Goal: Task Accomplishment & Management: Complete application form

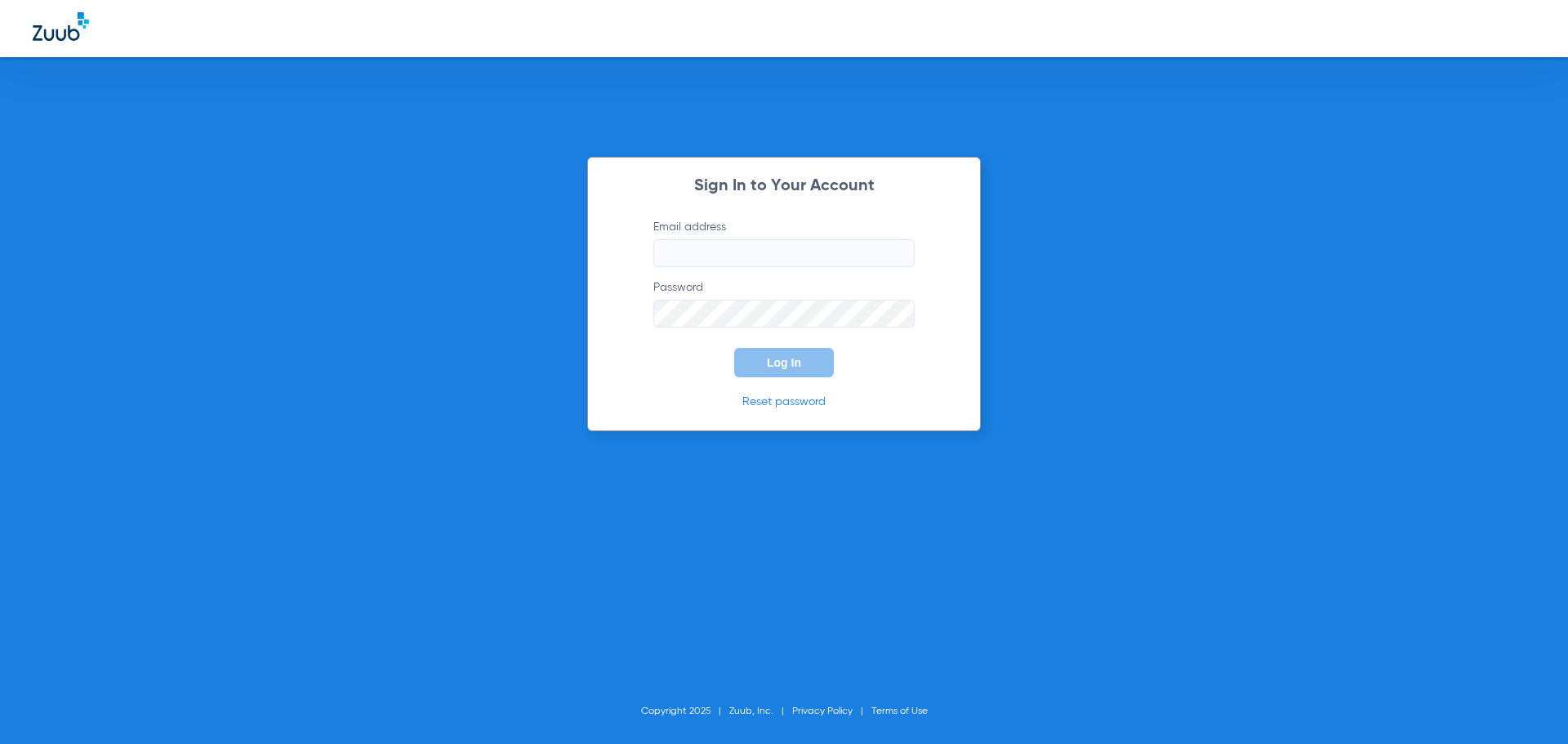
type input "[EMAIL_ADDRESS][DOMAIN_NAME]"
click at [784, 365] on span "Log In" at bounding box center [784, 362] width 34 height 13
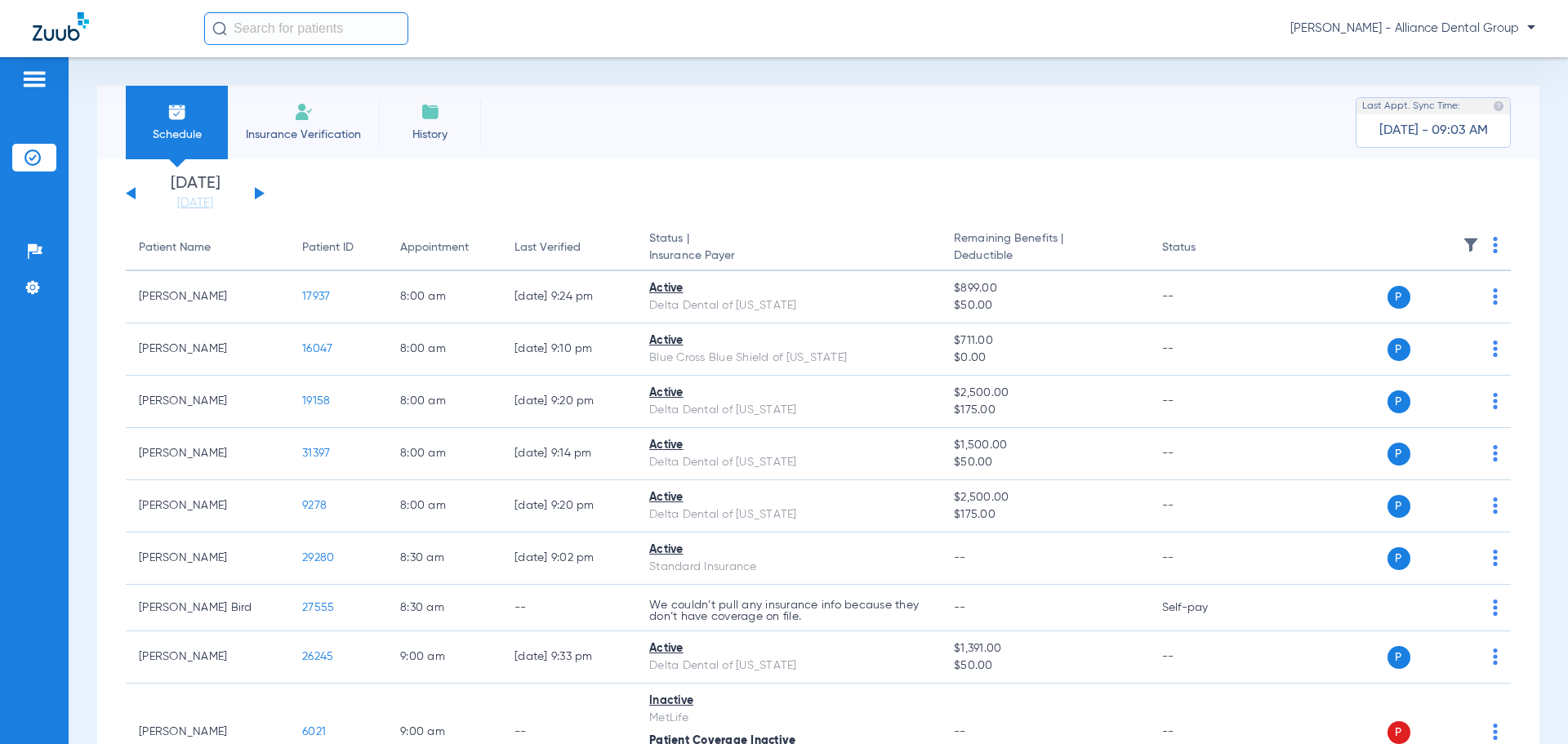
click at [307, 124] on li "Insurance Verification" at bounding box center [303, 123] width 151 height 74
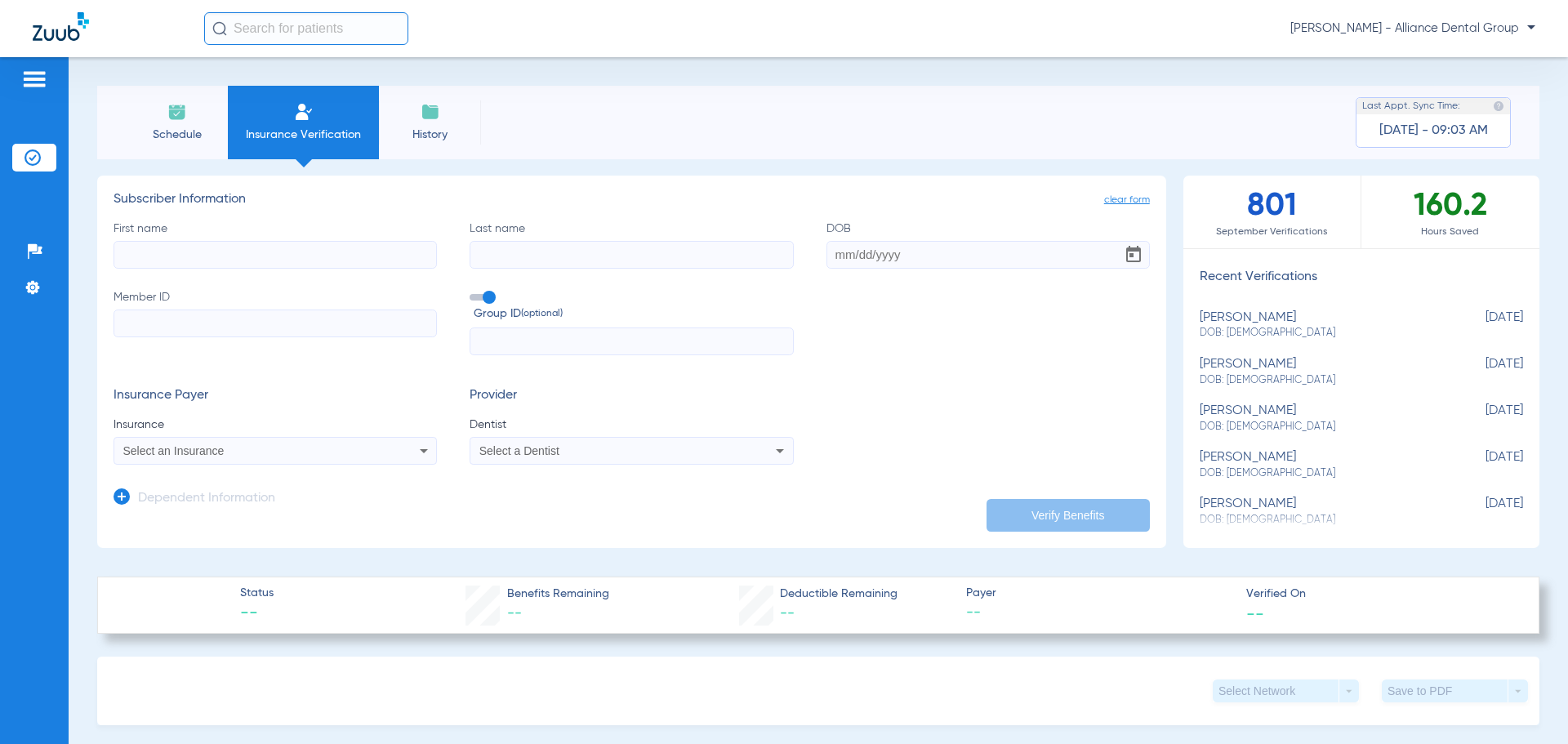
click at [247, 261] on input "First name" at bounding box center [275, 255] width 323 height 28
type input "[PERSON_NAME]"
click at [868, 260] on input "DOB" at bounding box center [988, 255] width 323 height 28
click at [829, 250] on input "DOB Required" at bounding box center [988, 255] width 323 height 28
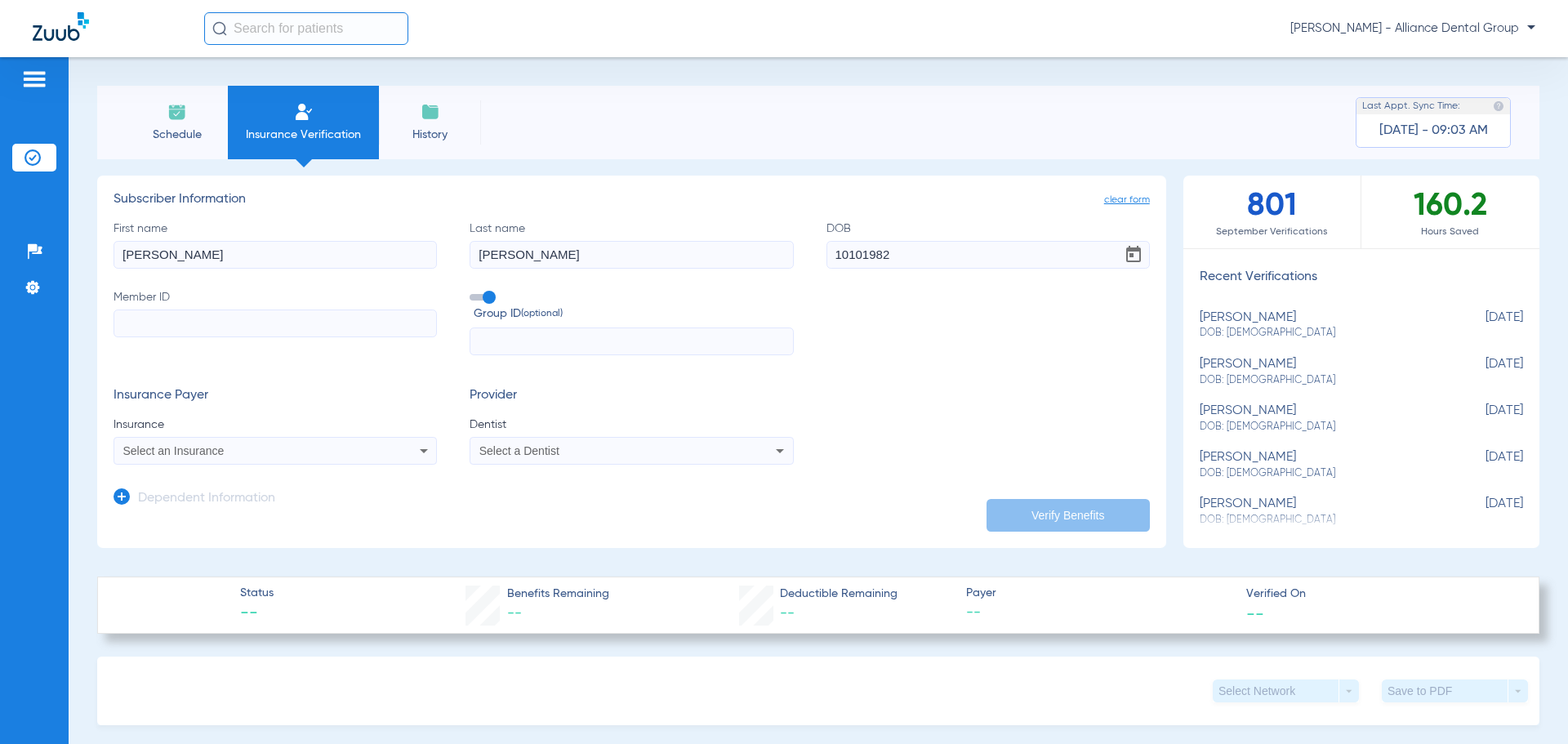
type input "[DATE]"
click at [152, 323] on input "Member ID" at bounding box center [275, 323] width 323 height 28
type input "350827037"
click at [426, 451] on icon at bounding box center [423, 451] width 19 height 19
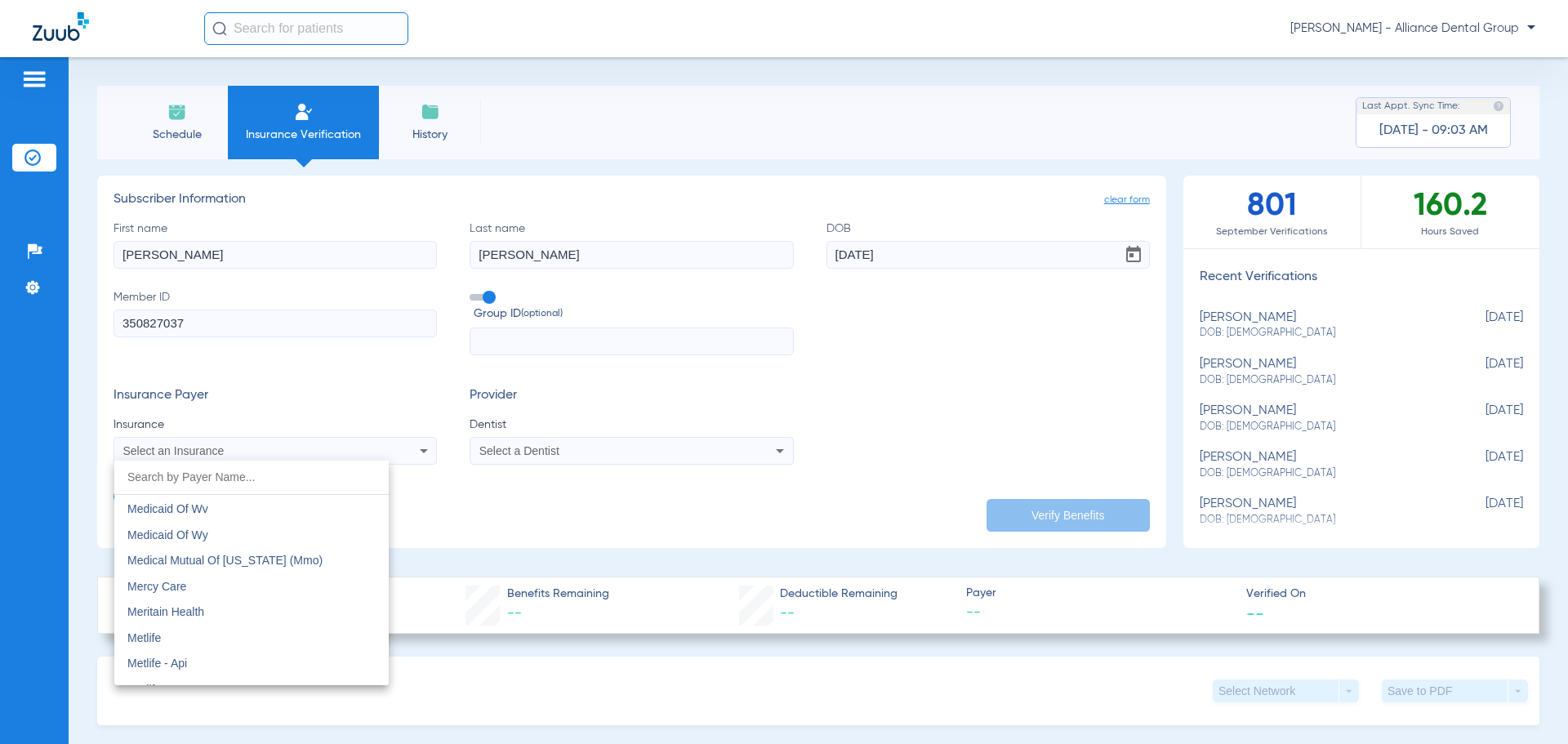
scroll to position [8001, 0]
click at [223, 635] on mat-option "Metlife - Api" at bounding box center [251, 633] width 274 height 26
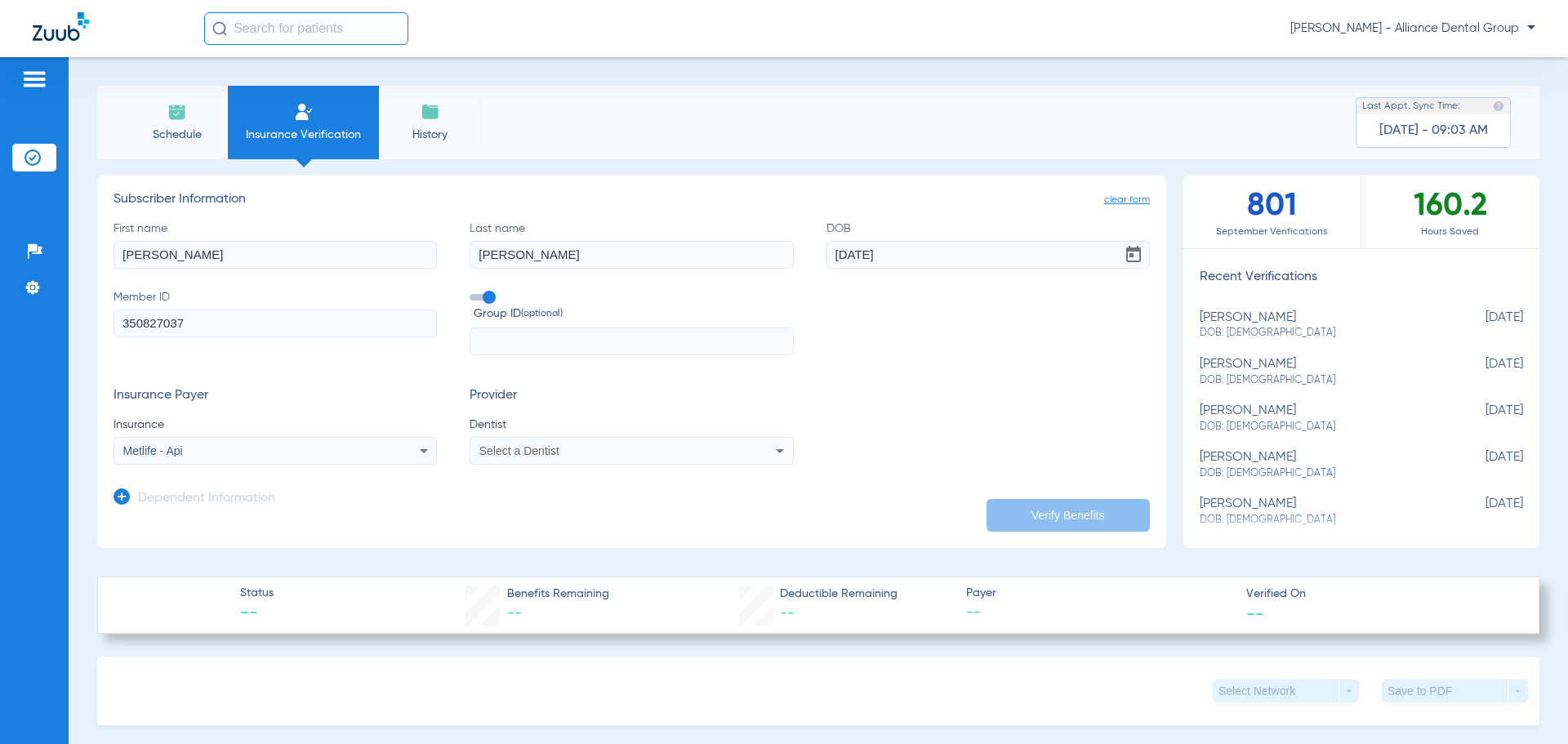
click at [776, 450] on icon at bounding box center [779, 451] width 8 height 4
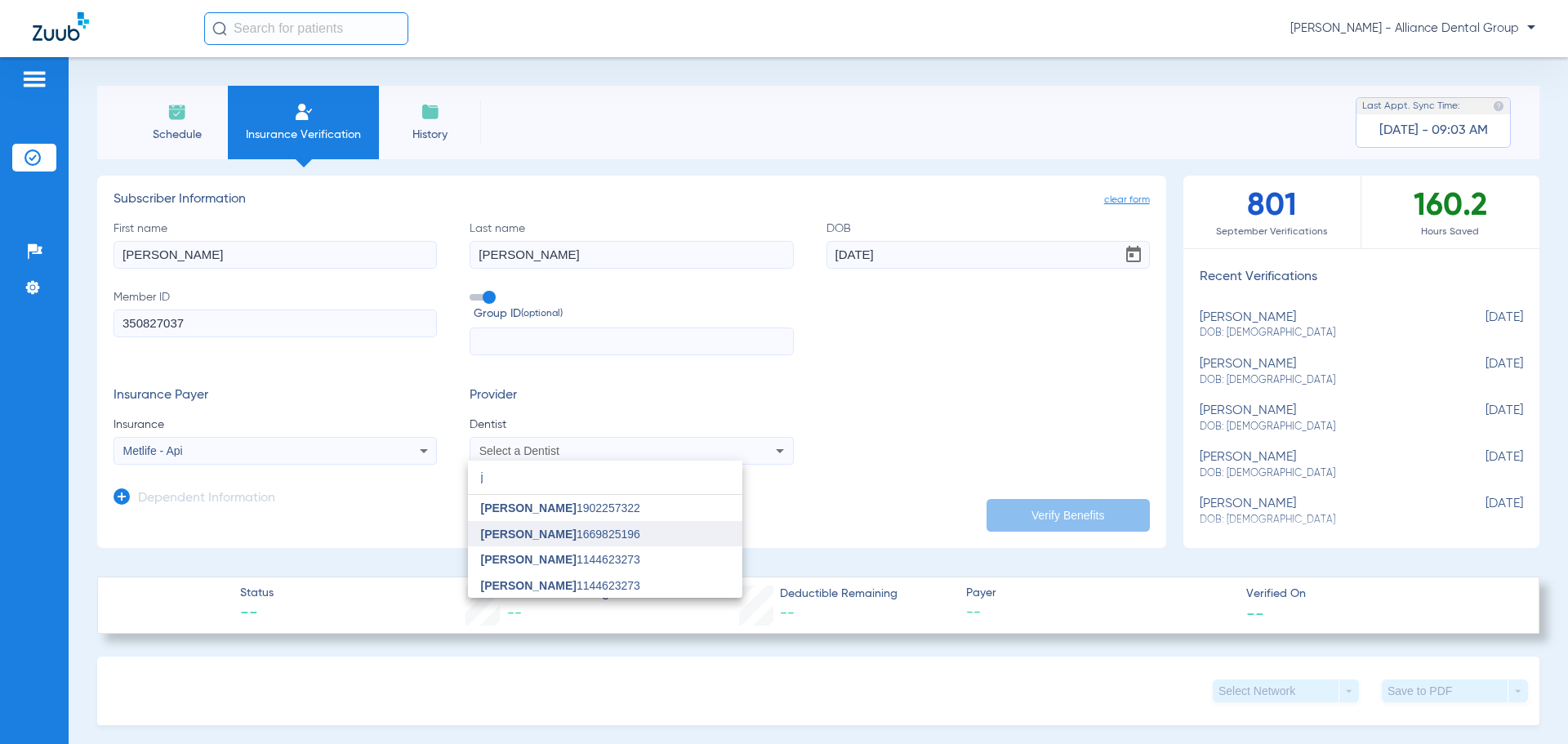
type input "j"
click at [546, 543] on mat-option "[PERSON_NAME] 1669825196" at bounding box center [605, 534] width 274 height 26
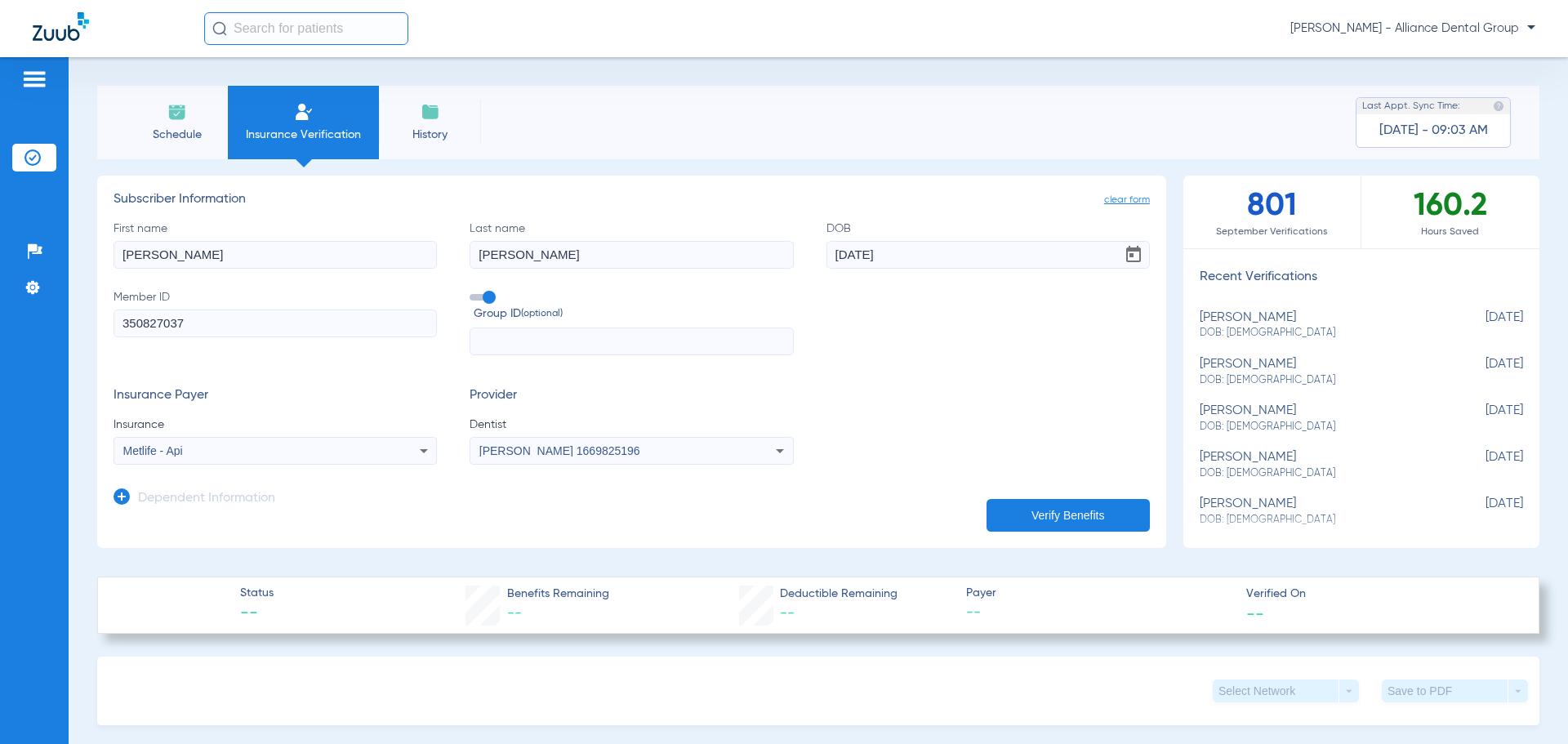
click at [1050, 520] on button "Verify Benefits" at bounding box center [1068, 515] width 163 height 33
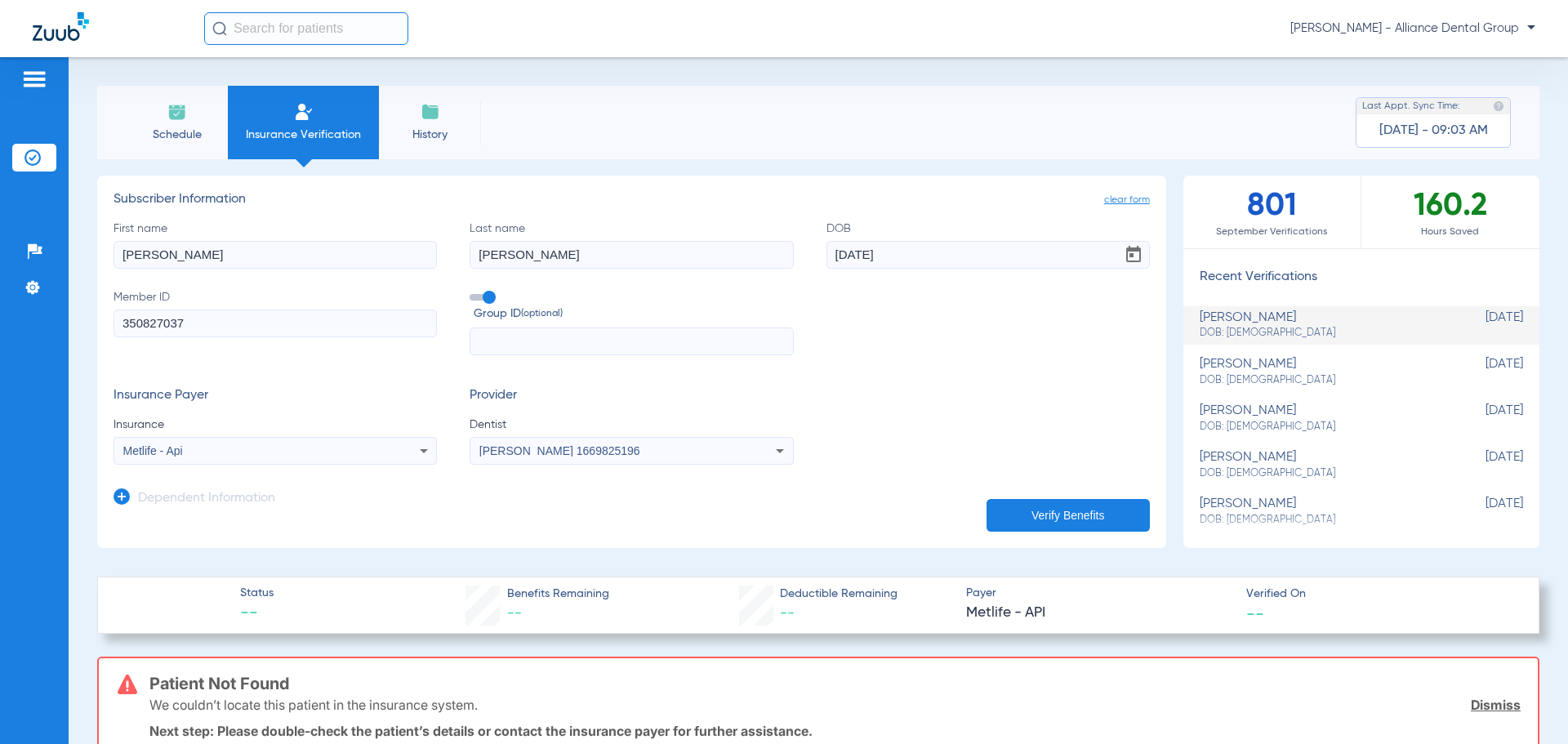
click at [430, 453] on icon at bounding box center [423, 451] width 19 height 19
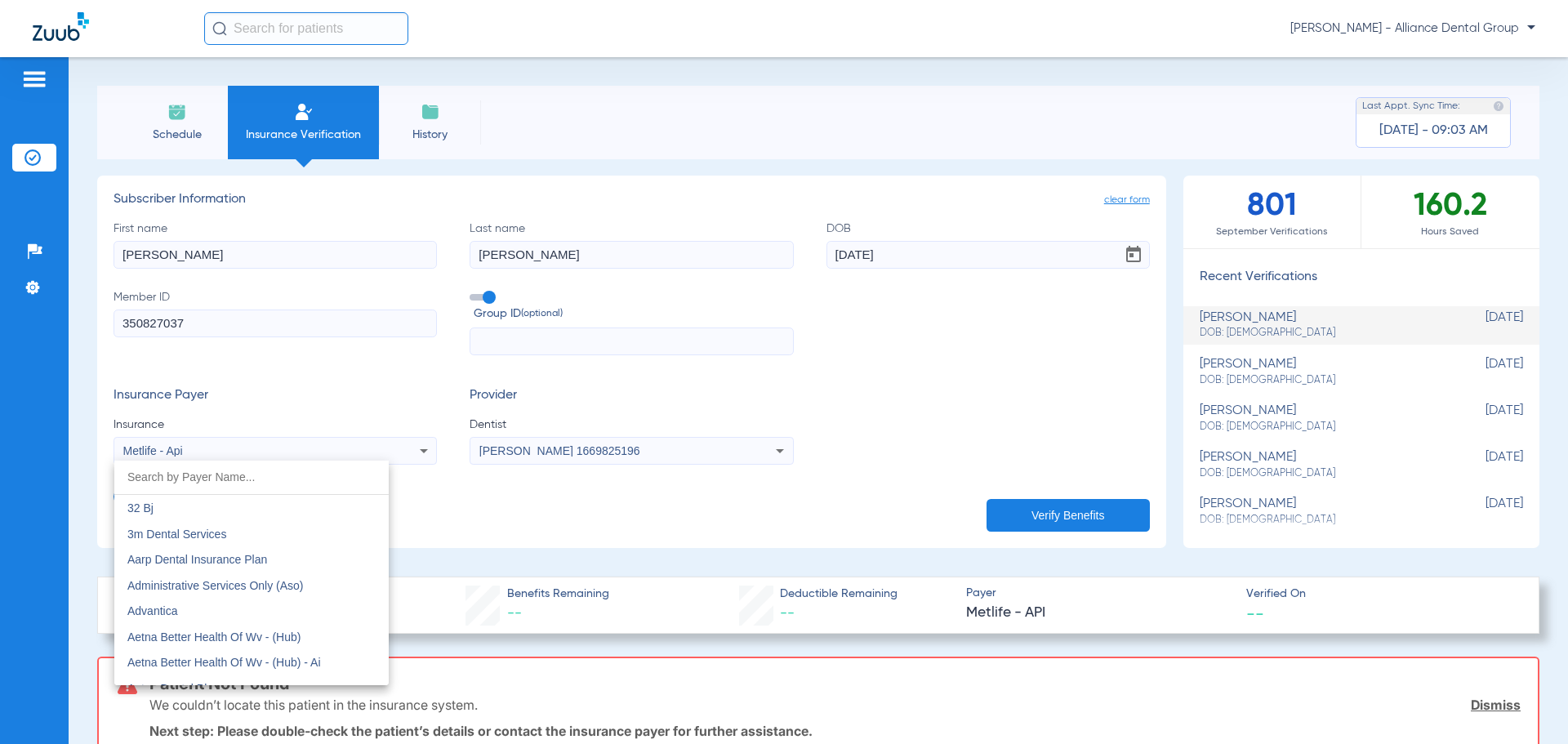
scroll to position [7963, 0]
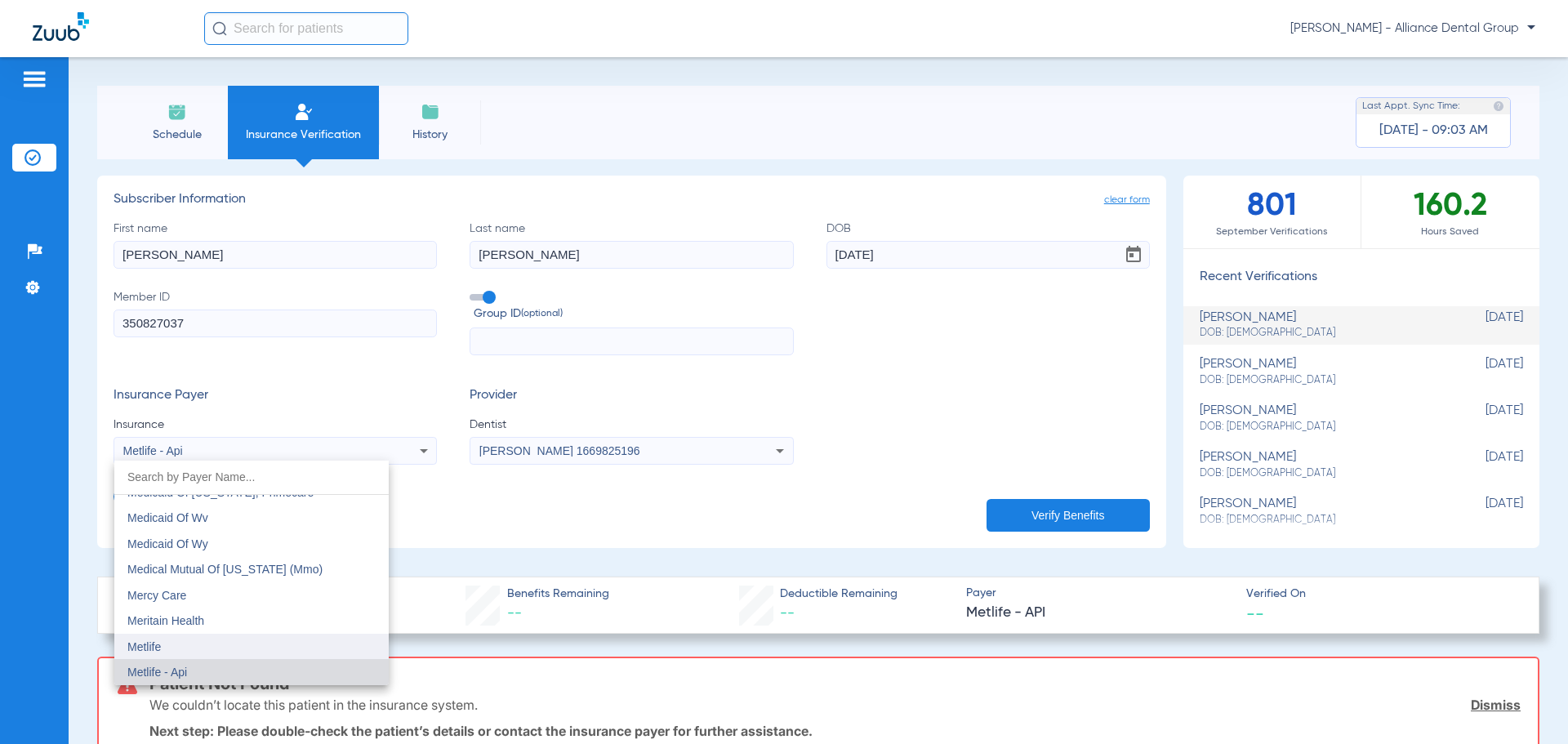
click at [292, 645] on mat-option "Metlife" at bounding box center [251, 646] width 274 height 26
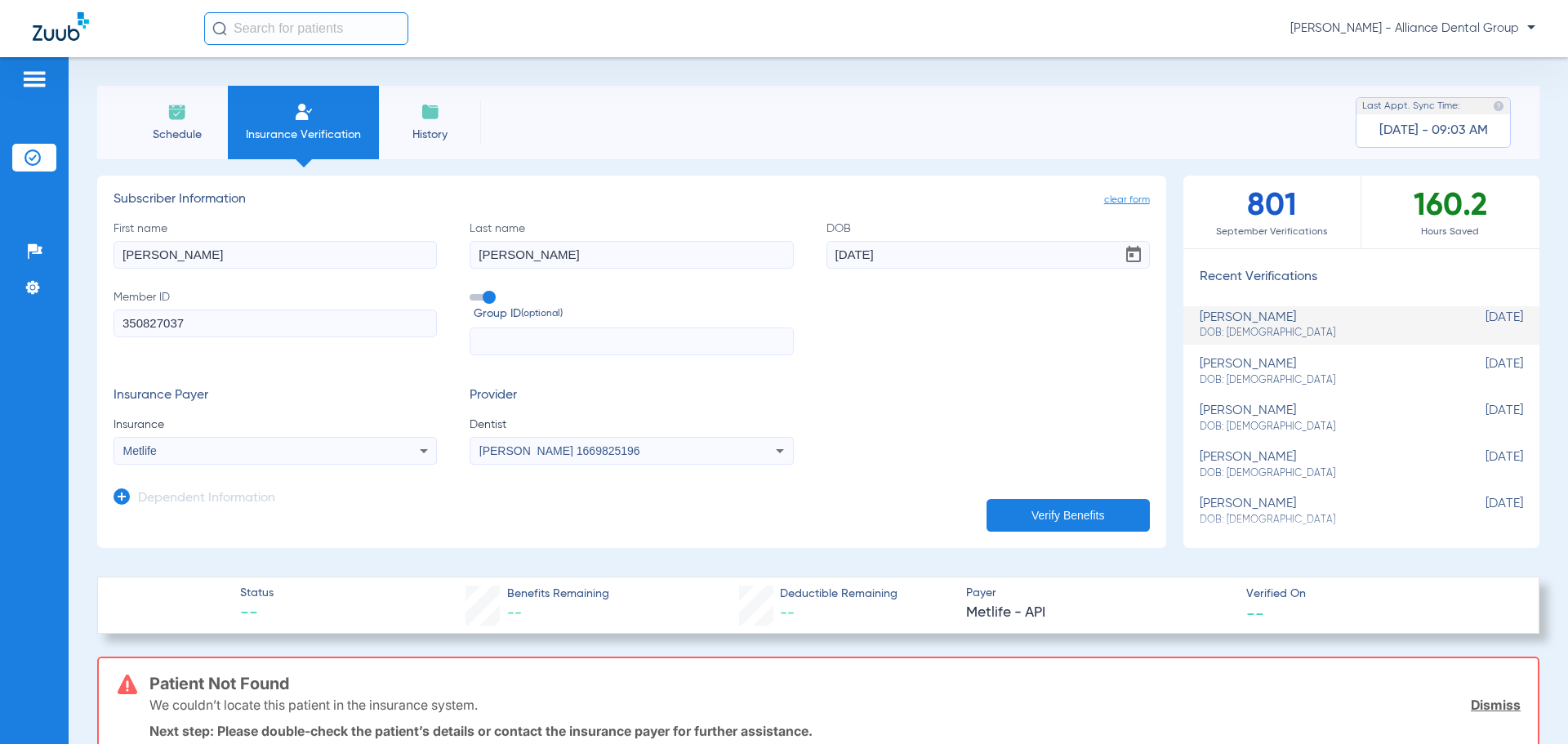
click at [1069, 513] on button "Verify Benefits" at bounding box center [1068, 515] width 163 height 33
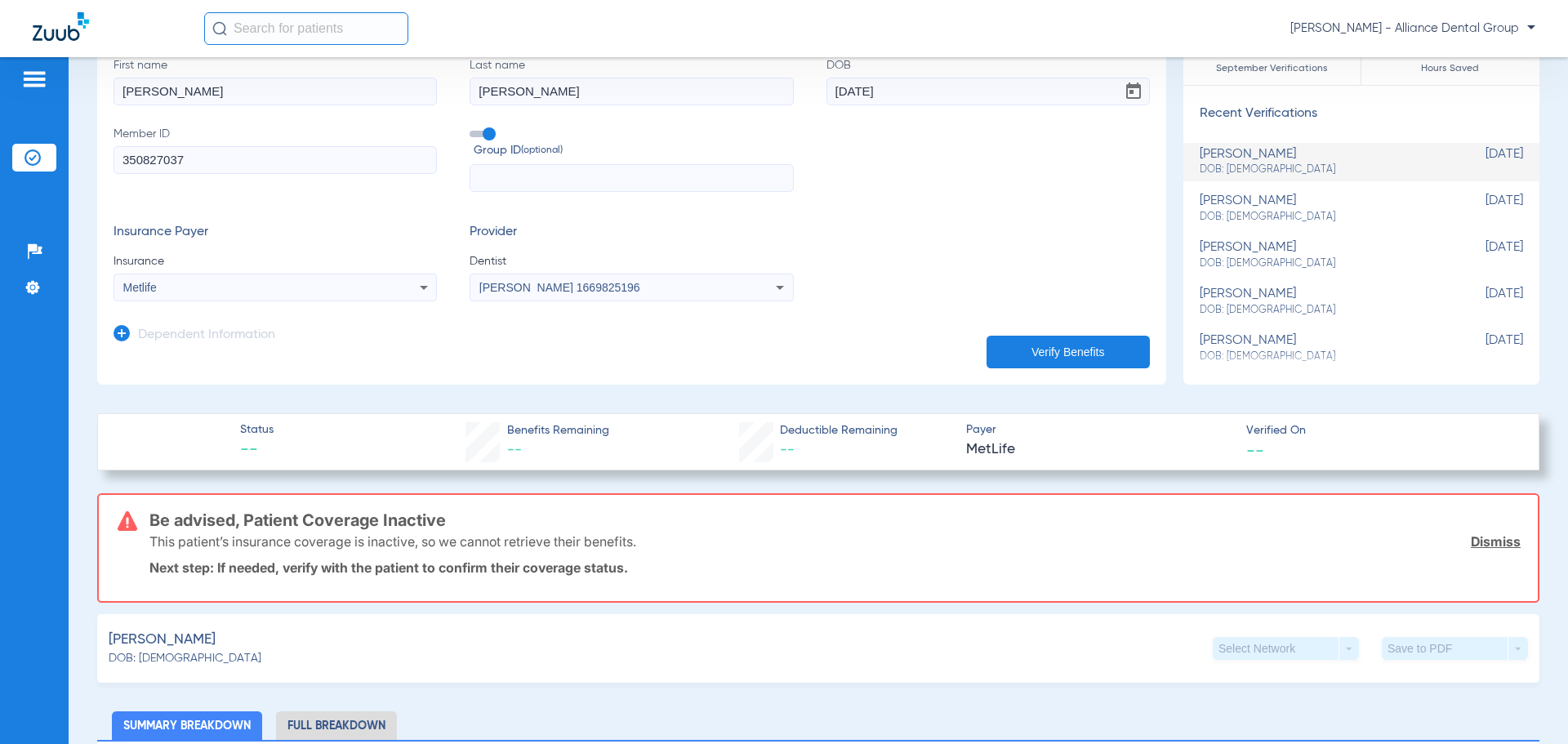
scroll to position [0, 0]
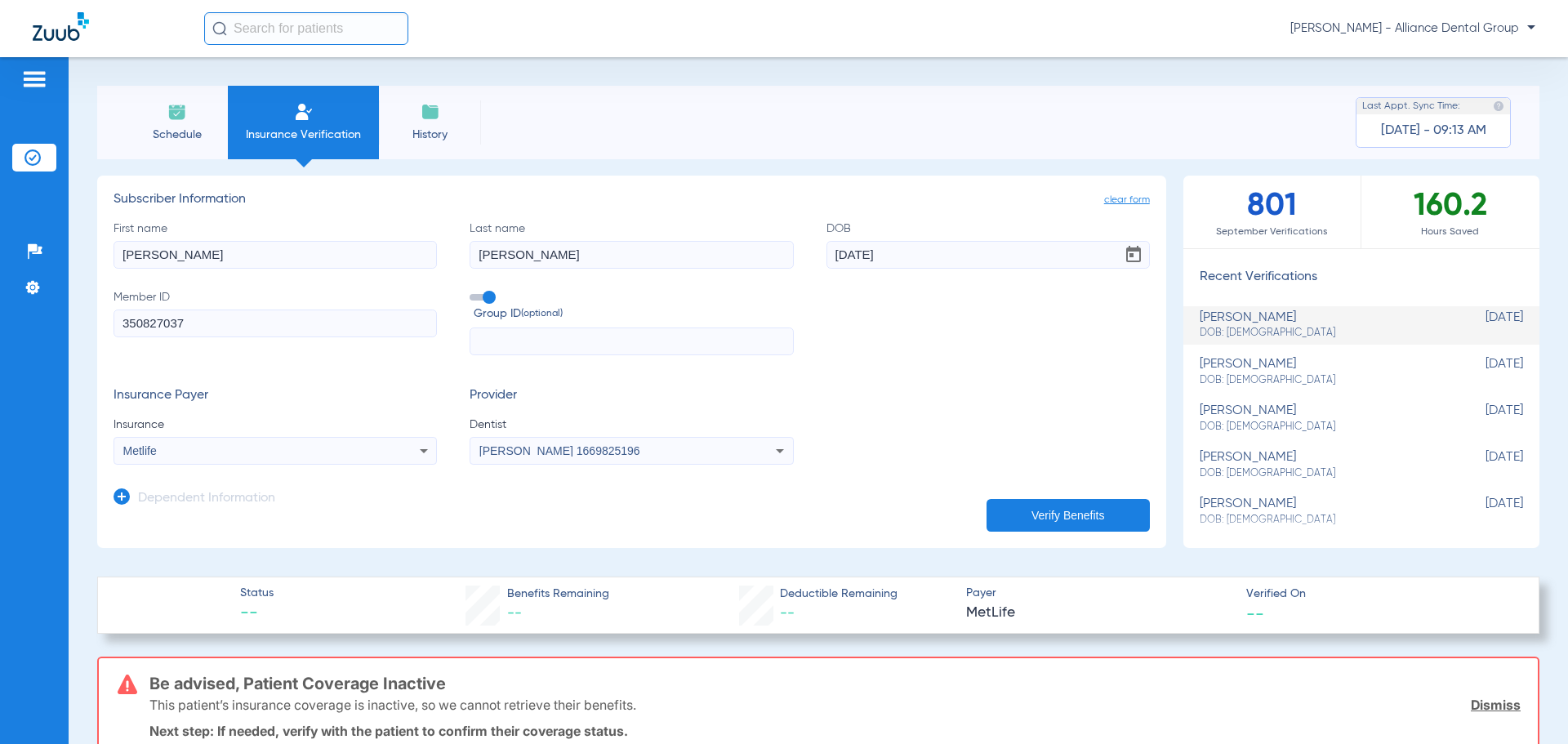
click at [420, 450] on icon at bounding box center [423, 451] width 8 height 4
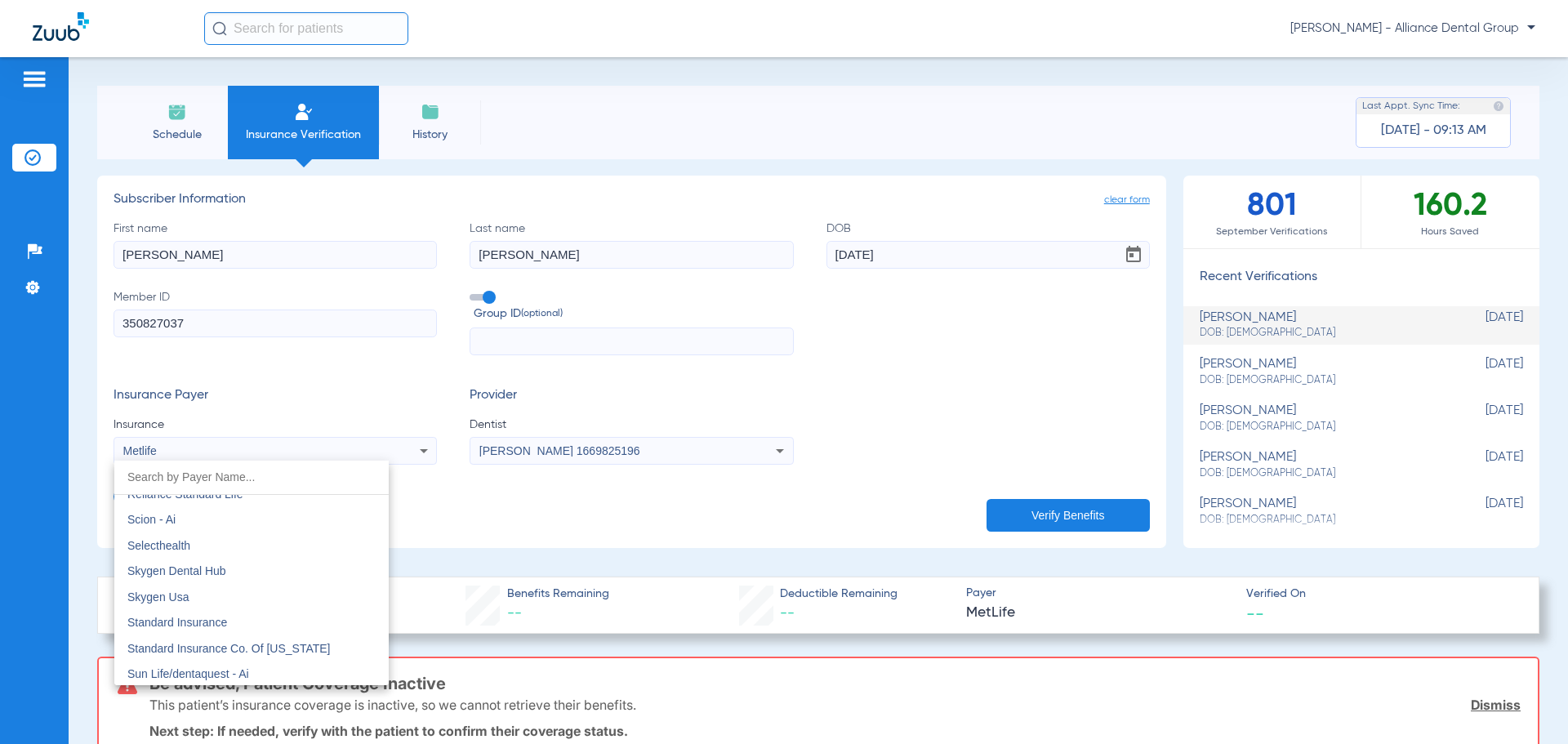
scroll to position [8917, 0]
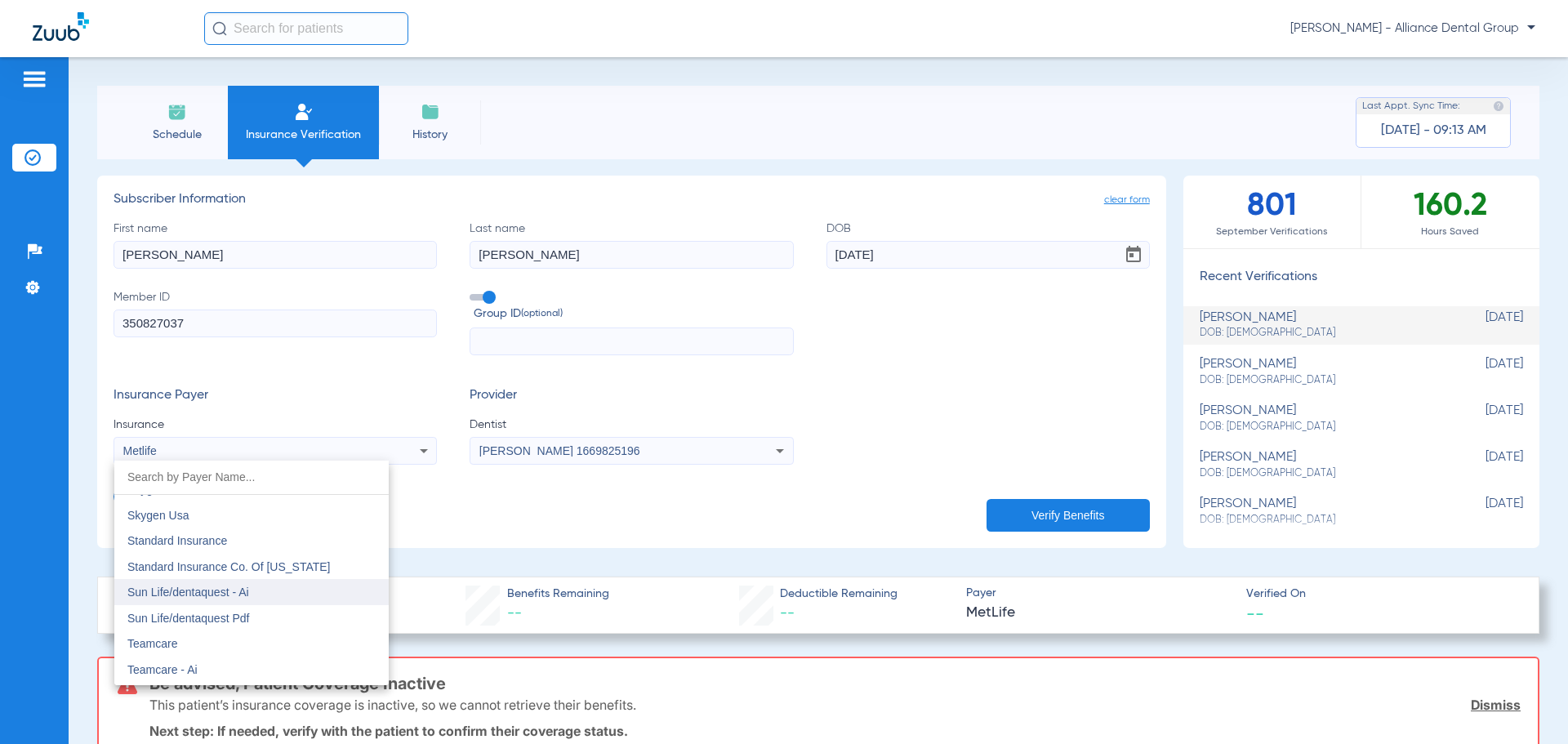
click at [226, 589] on span "Sun Life/dentaquest - Ai" at bounding box center [188, 591] width 121 height 13
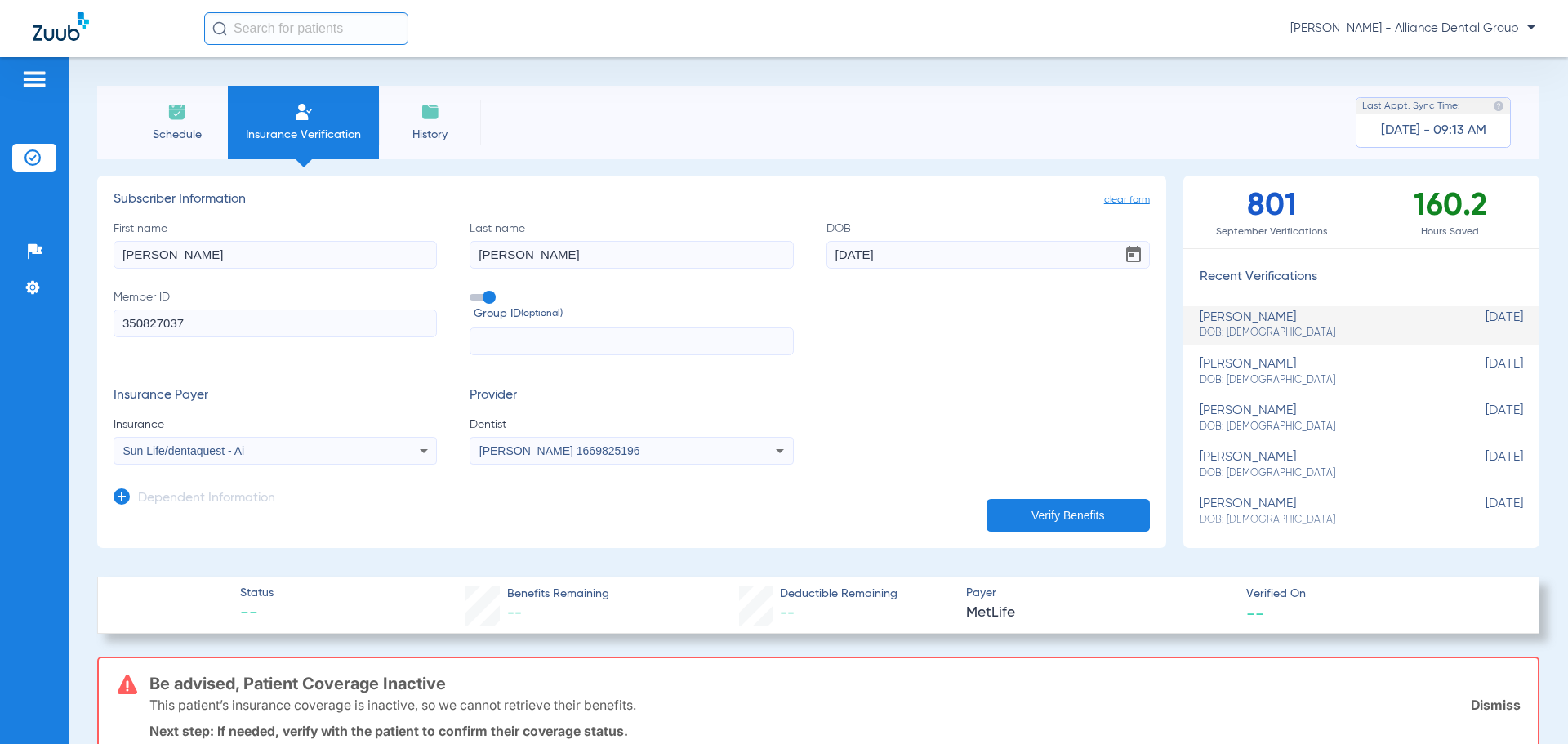
click at [1066, 513] on button "Verify Benefits" at bounding box center [1068, 515] width 163 height 33
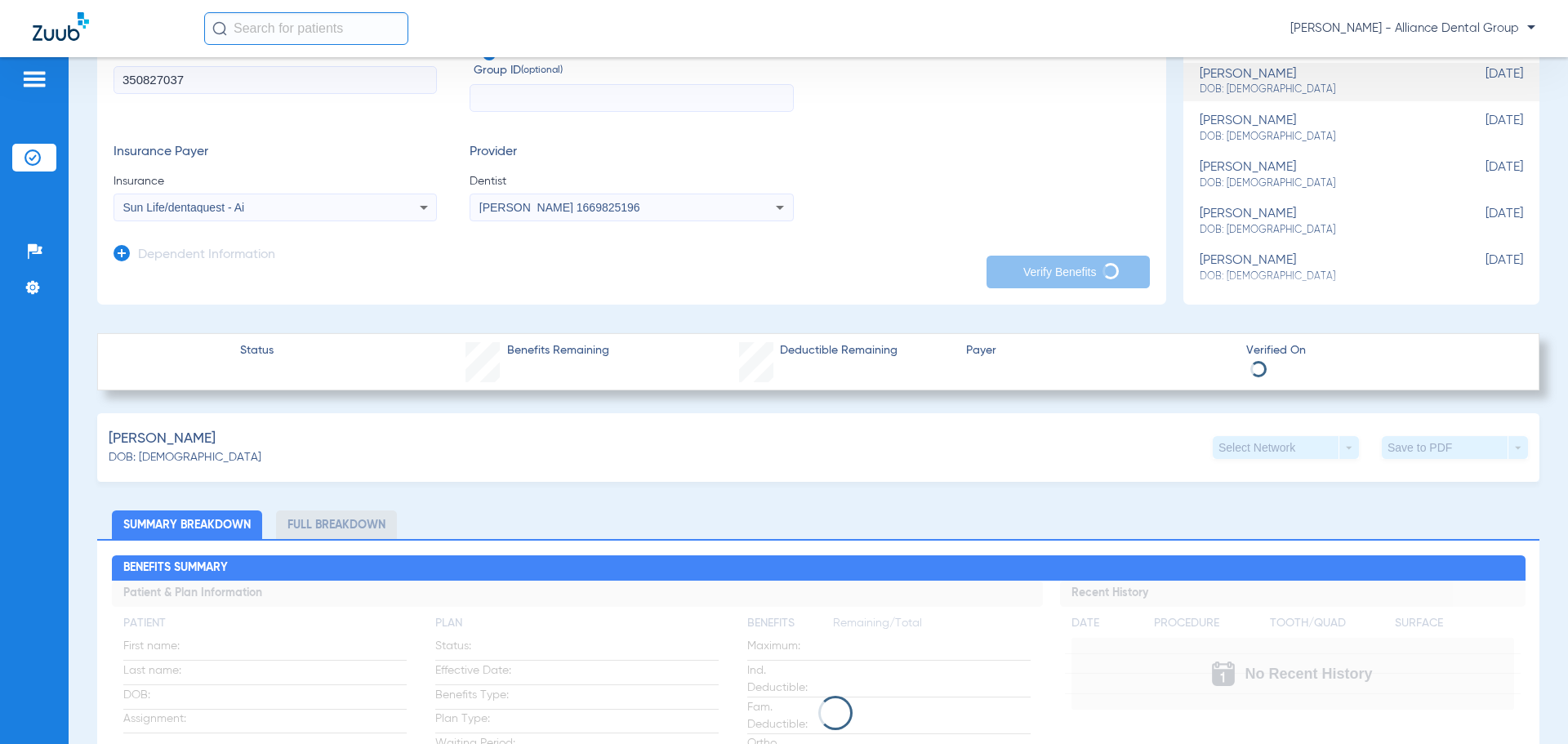
scroll to position [245, 0]
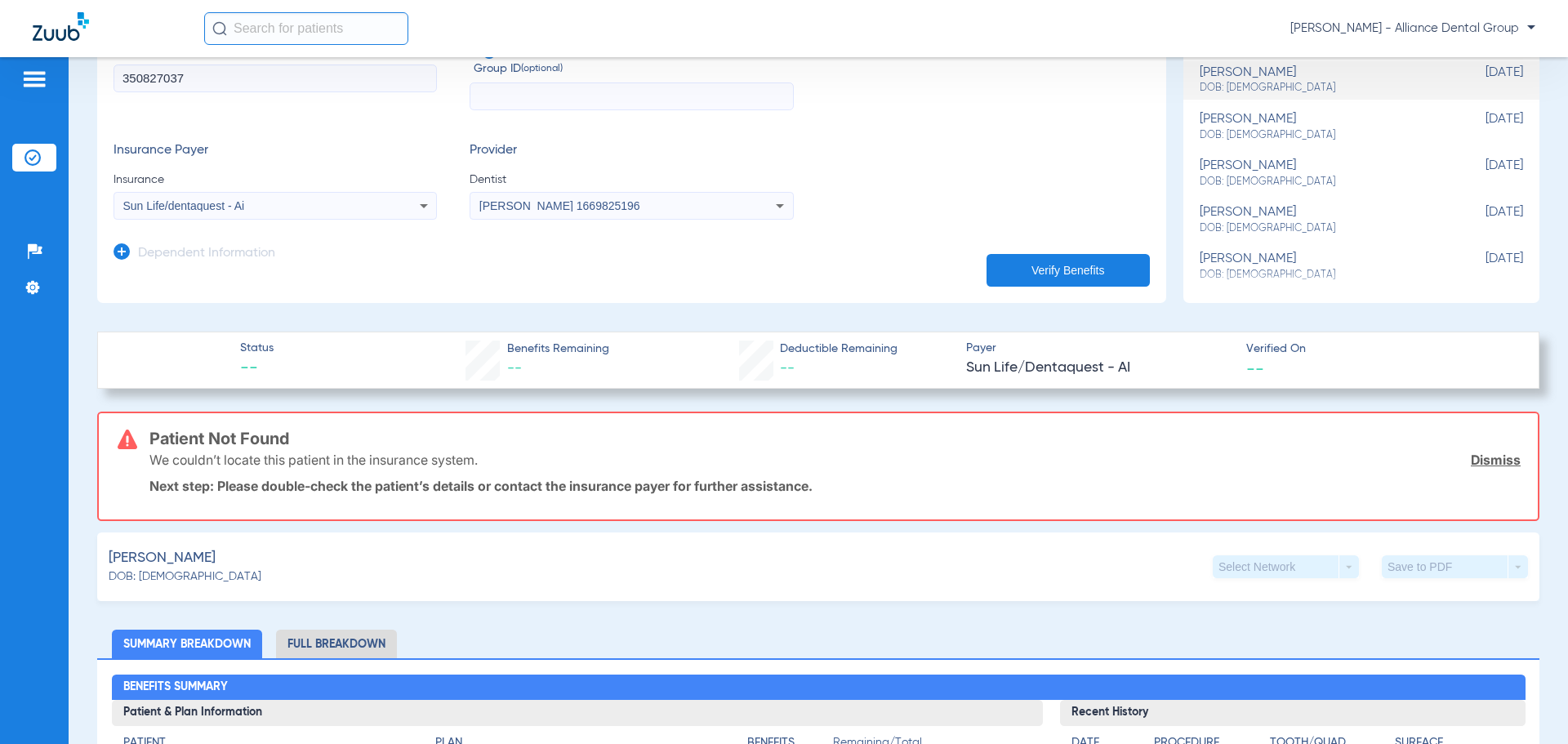
click at [427, 205] on icon at bounding box center [423, 206] width 19 height 19
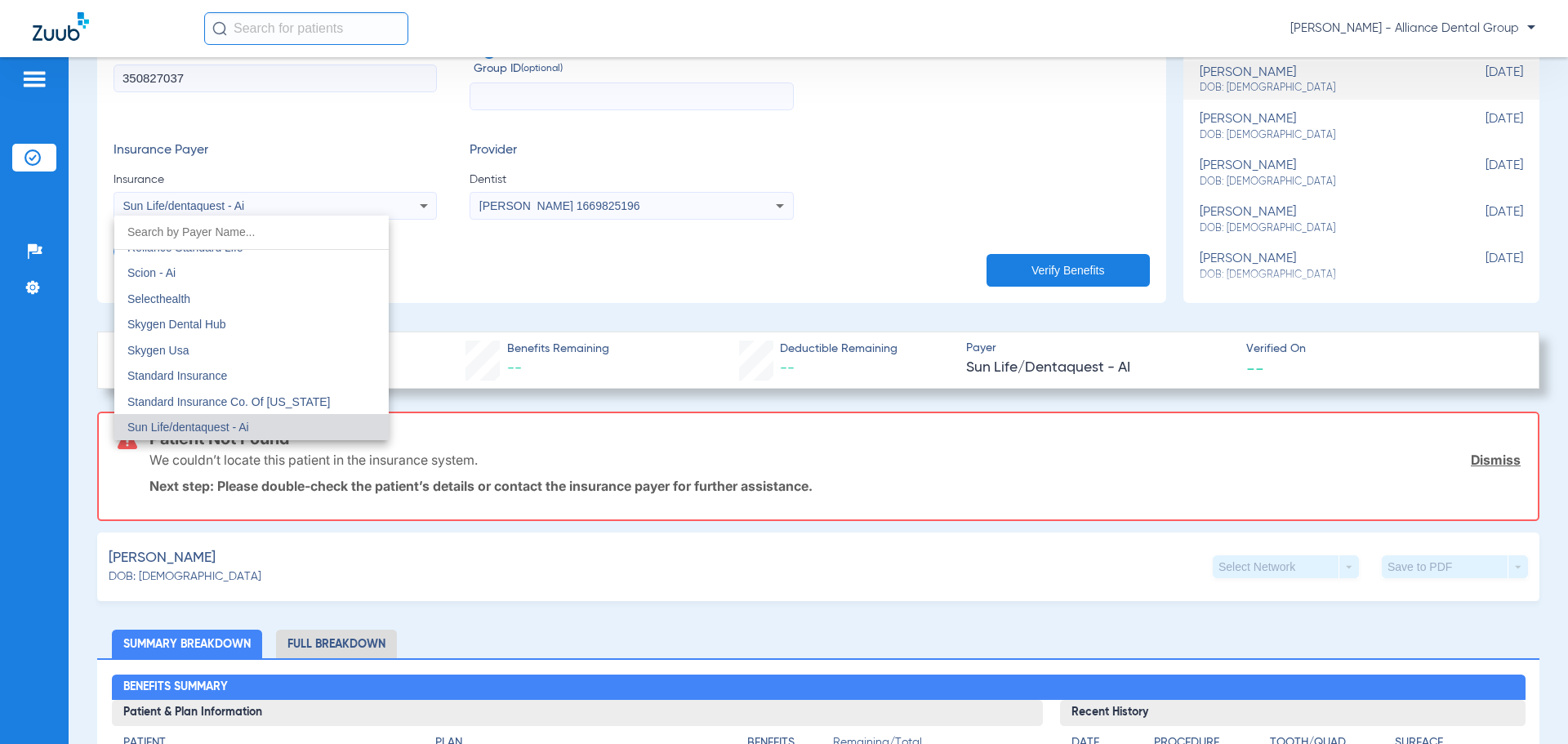
scroll to position [8870, 0]
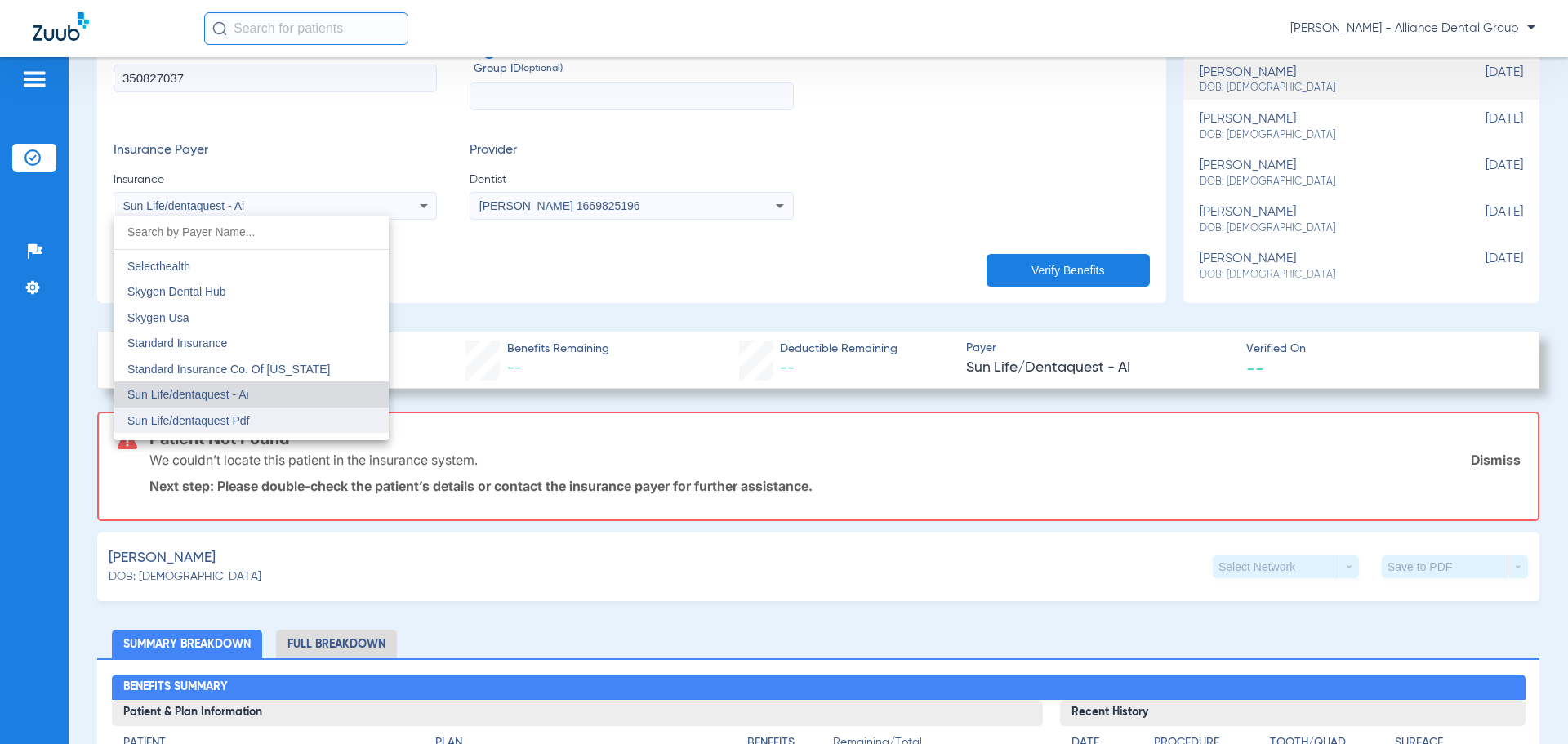
click at [335, 431] on mat-option "Sun Life/dentaquest Pdf" at bounding box center [251, 421] width 274 height 26
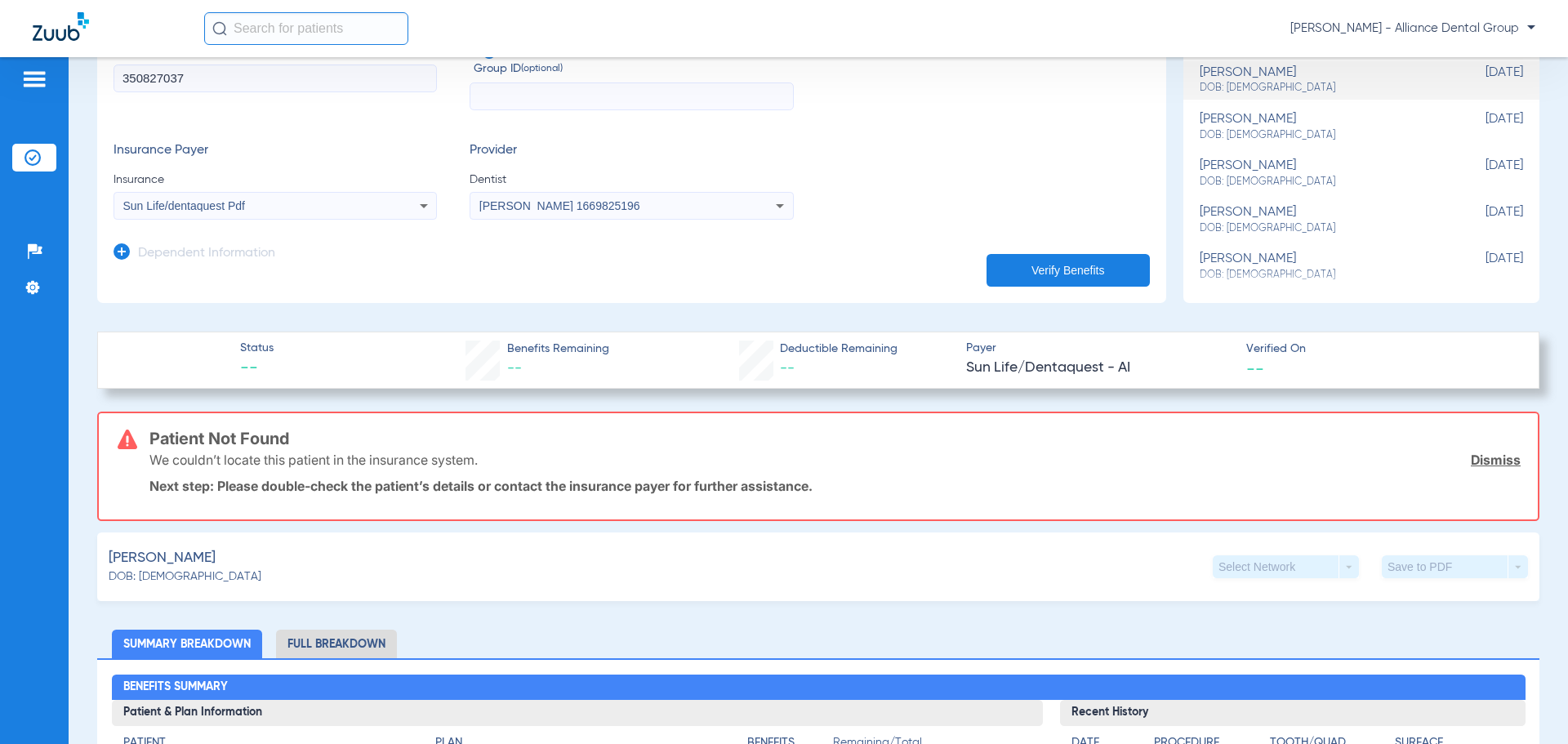
click at [1043, 266] on button "Verify Benefits" at bounding box center [1068, 270] width 163 height 33
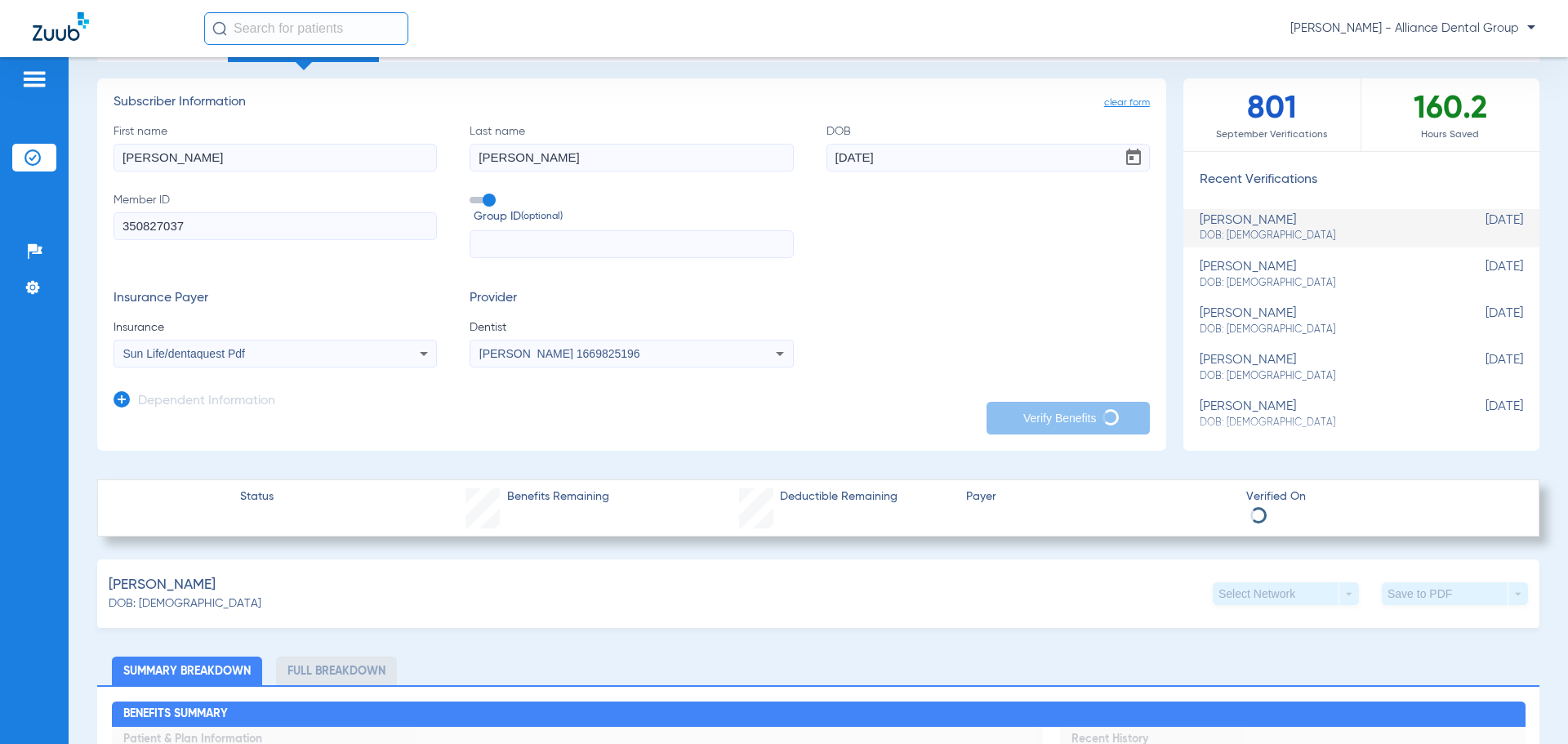
scroll to position [82, 0]
